Goal: Information Seeking & Learning: Learn about a topic

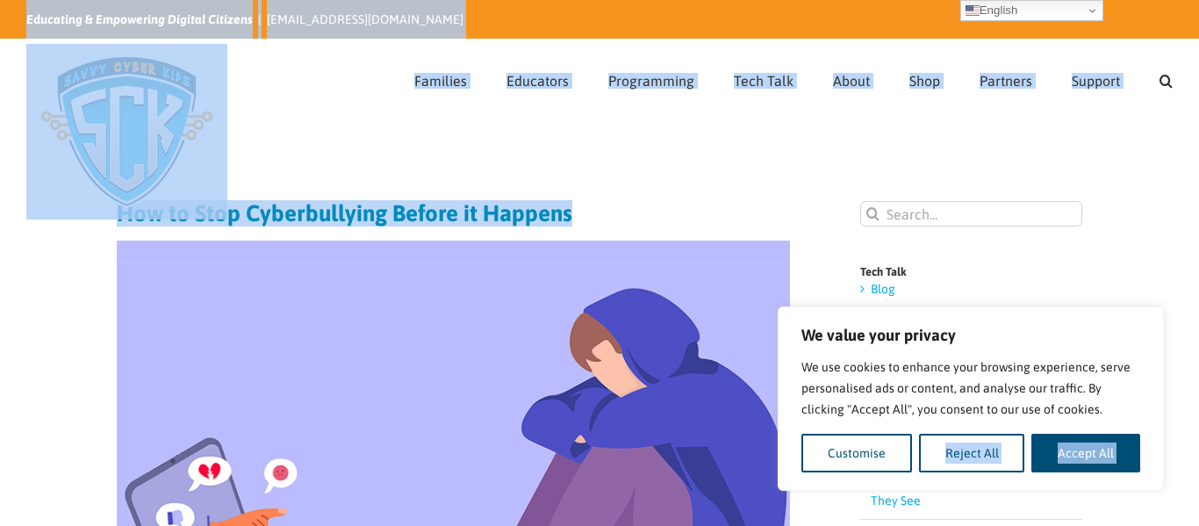
drag, startPoint x: 91, startPoint y: 239, endPoint x: 886, endPoint y: 476, distance: 829.8
click at [863, 459] on button "Customise" at bounding box center [856, 452] width 111 height 39
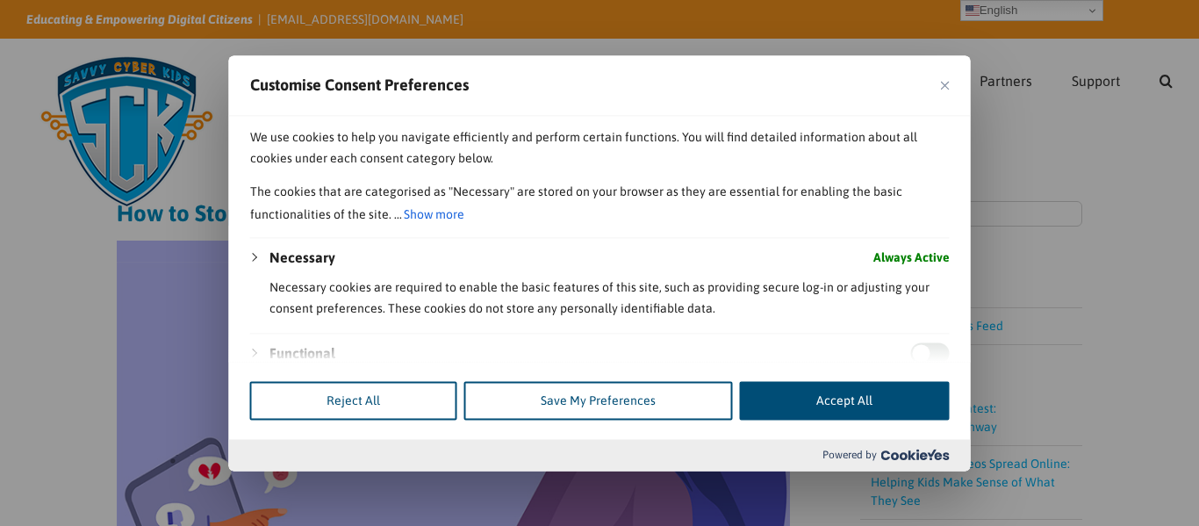
click at [1031, 174] on div at bounding box center [599, 263] width 1199 height 526
click at [958, 80] on div "Customise Consent Preferences" at bounding box center [599, 85] width 741 height 61
click at [952, 82] on div "Customise Consent Preferences" at bounding box center [599, 85] width 741 height 61
click at [944, 82] on img "Close" at bounding box center [945, 85] width 9 height 9
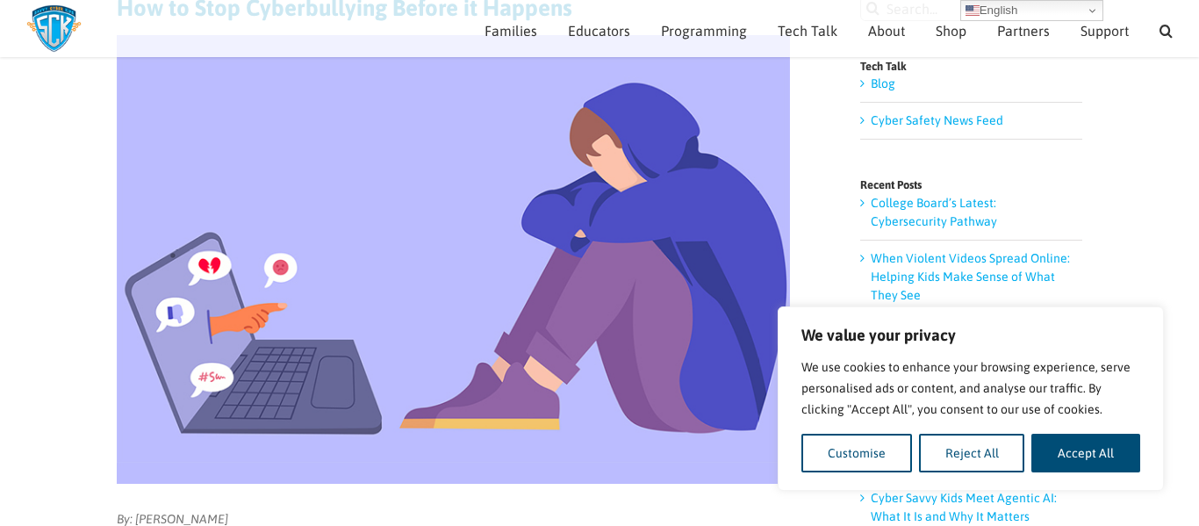
scroll to position [183, 0]
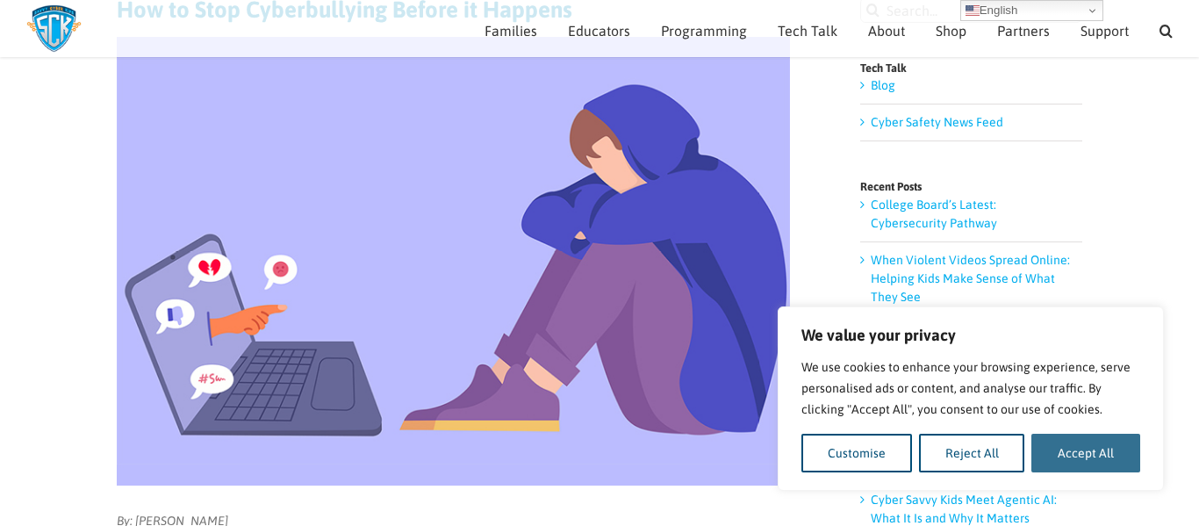
click at [1059, 433] on button "Accept All" at bounding box center [1085, 452] width 109 height 39
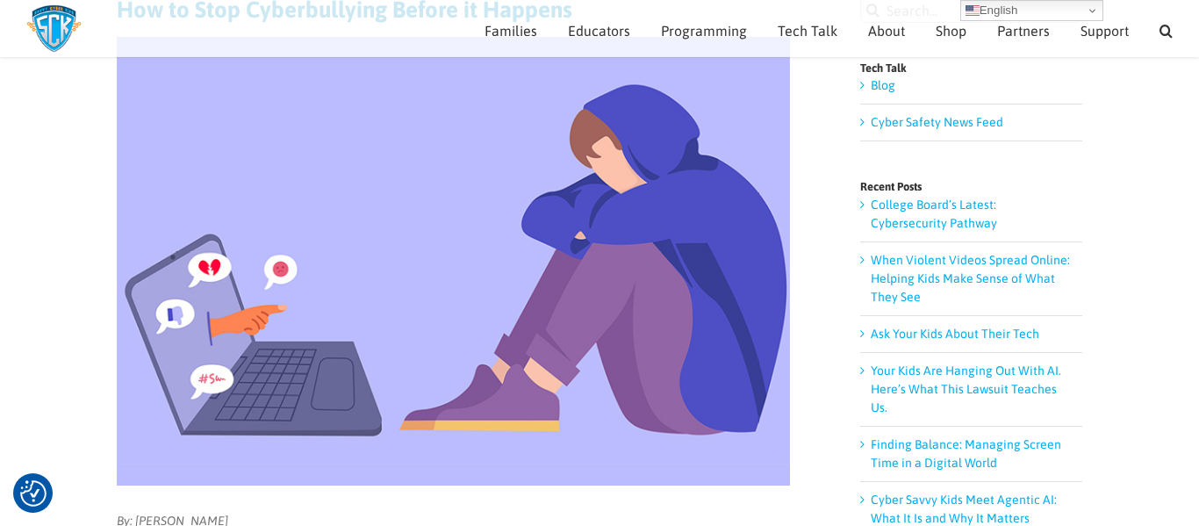
checkbox input "true"
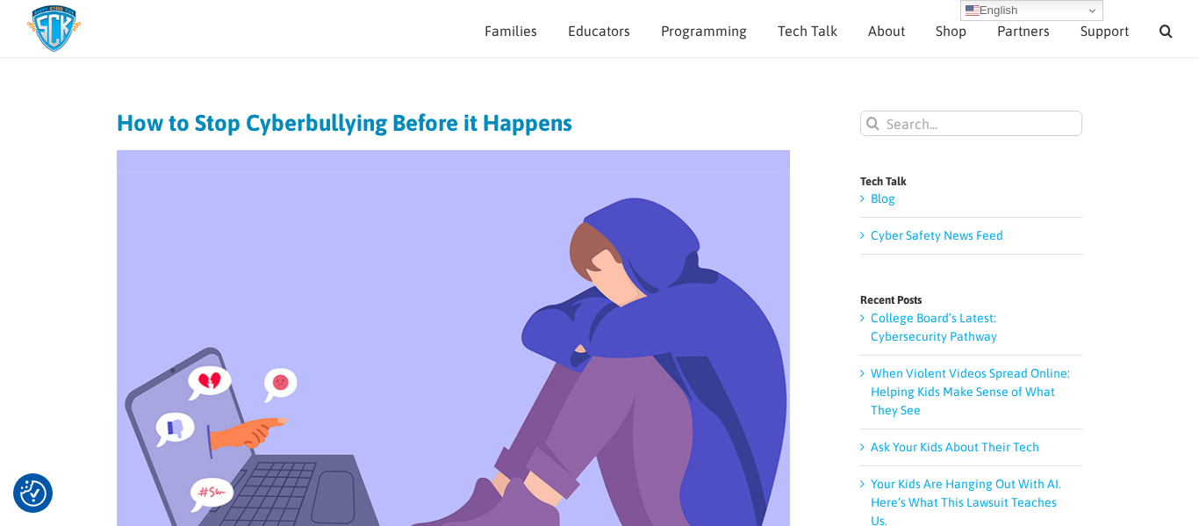
scroll to position [73, 0]
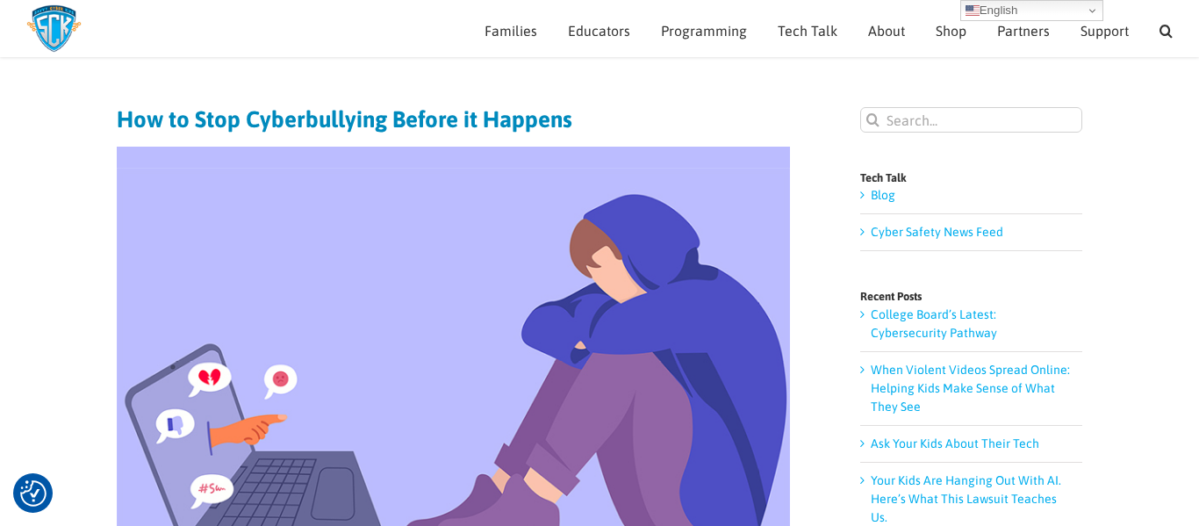
drag, startPoint x: 796, startPoint y: 491, endPoint x: 292, endPoint y: 223, distance: 570.8
copy article "By: Meghan Mathias"
click at [189, 183] on img at bounding box center [453, 371] width 673 height 448
click at [744, 351] on img at bounding box center [453, 371] width 673 height 448
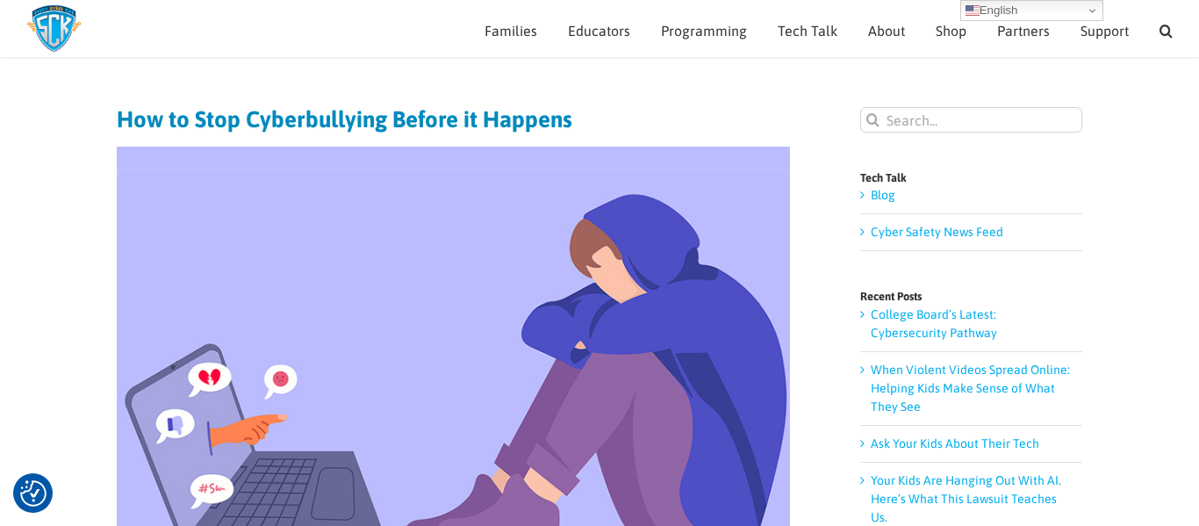
click at [690, 18] on link "Programming" at bounding box center [704, 28] width 86 height 57
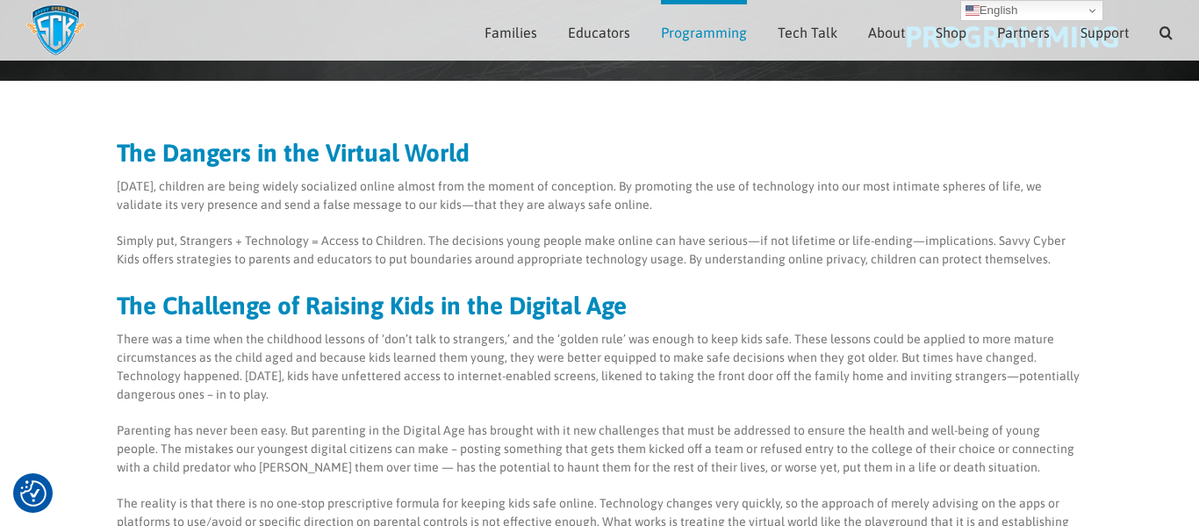
scroll to position [106, 0]
